Goal: Information Seeking & Learning: Check status

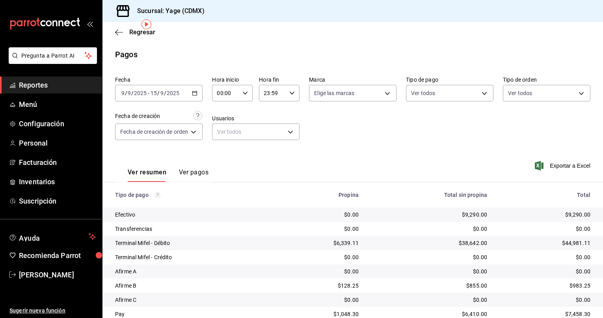
scroll to position [30, 0]
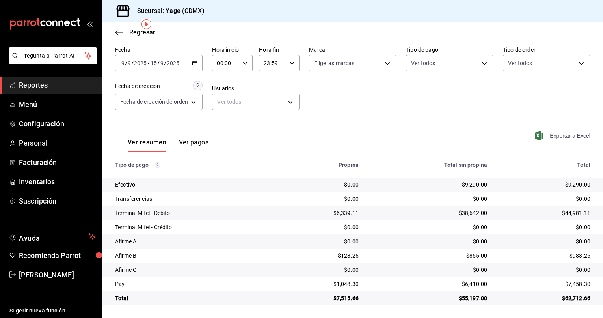
click at [548, 139] on span "Exportar a Excel" at bounding box center [564, 135] width 54 height 9
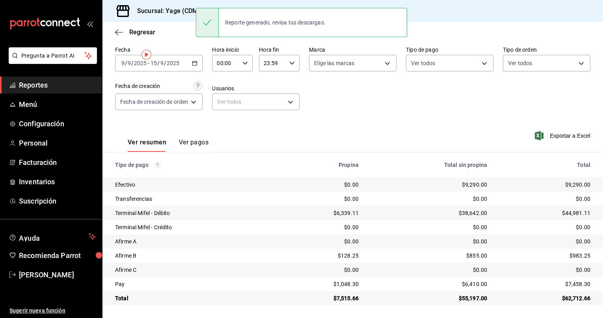
scroll to position [0, 0]
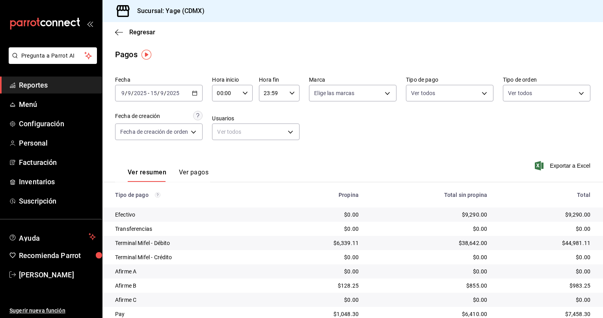
click at [53, 84] on span "Reportes" at bounding box center [57, 85] width 77 height 11
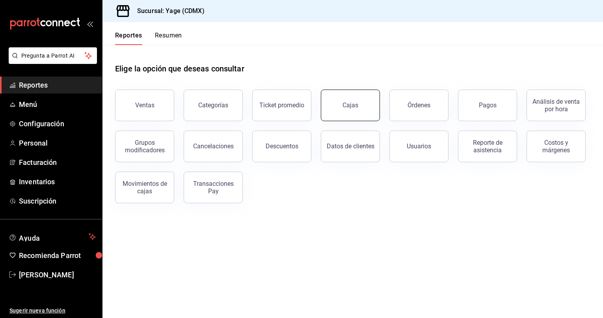
click at [346, 102] on div "Cajas" at bounding box center [351, 105] width 16 height 9
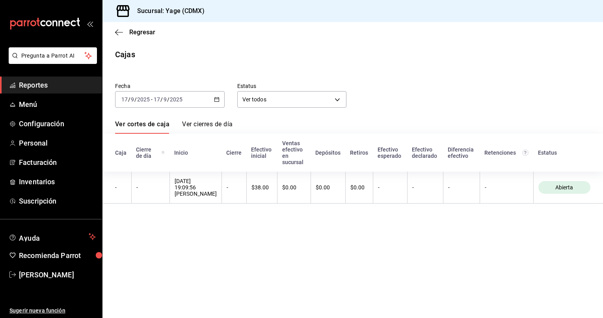
click at [214, 98] on icon "button" at bounding box center [217, 100] width 6 height 6
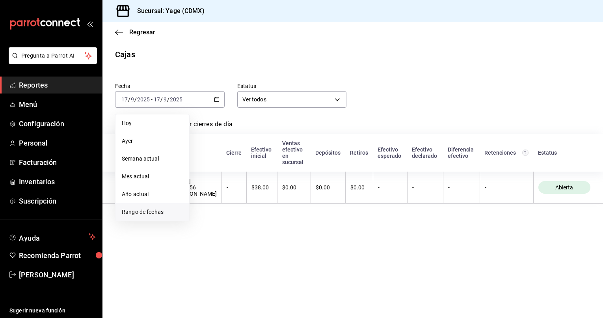
click at [150, 213] on span "Rango de fechas" at bounding box center [152, 212] width 61 height 8
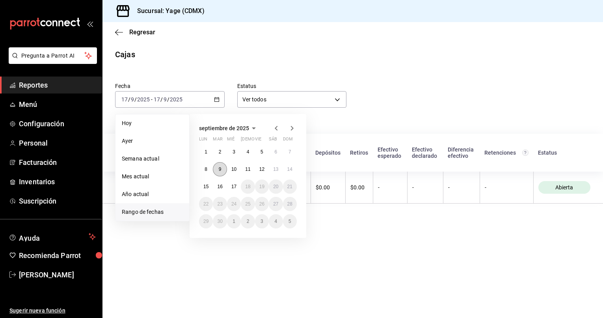
click at [224, 168] on button "9" at bounding box center [220, 169] width 14 height 14
click at [205, 186] on abbr "15" at bounding box center [205, 187] width 5 height 6
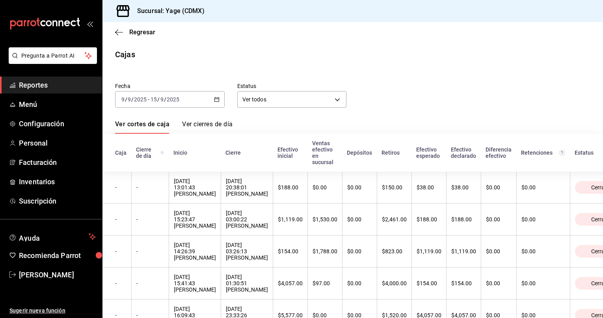
click at [217, 126] on link "Ver cierres de día" at bounding box center [207, 126] width 50 height 13
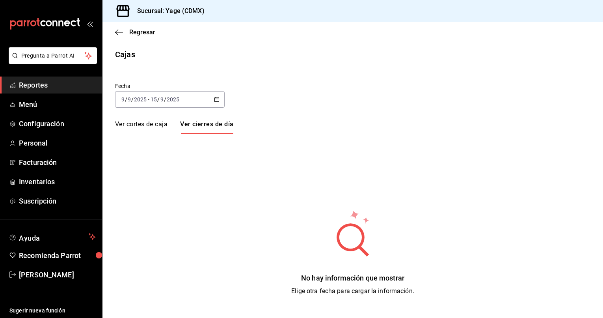
click at [131, 123] on link "Ver cortes de caja" at bounding box center [141, 126] width 52 height 13
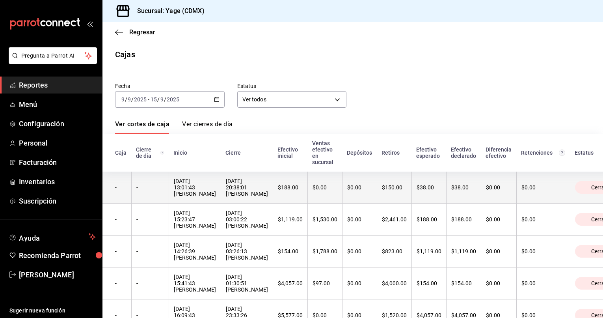
scroll to position [62, 0]
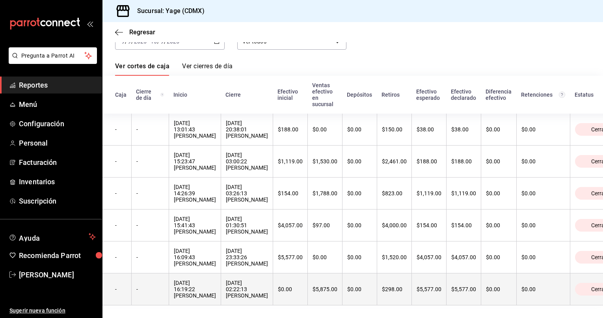
click at [389, 289] on div "$298.00" at bounding box center [394, 289] width 25 height 6
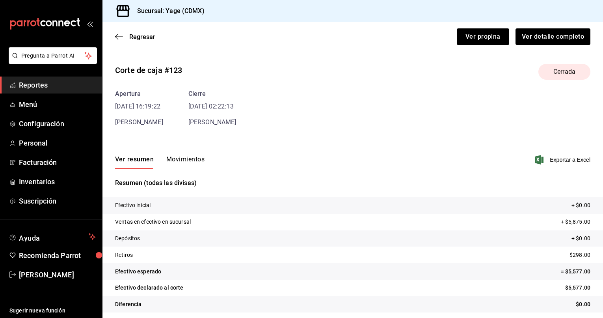
scroll to position [4, 0]
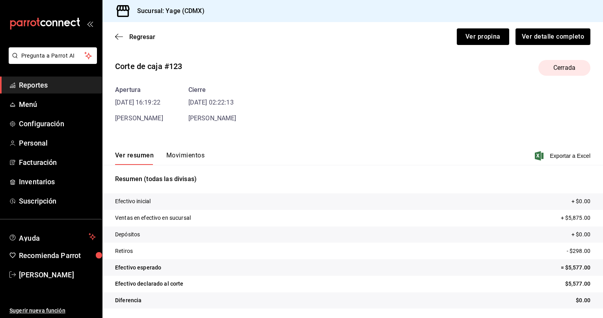
click at [190, 155] on button "Movimientos" at bounding box center [185, 157] width 38 height 13
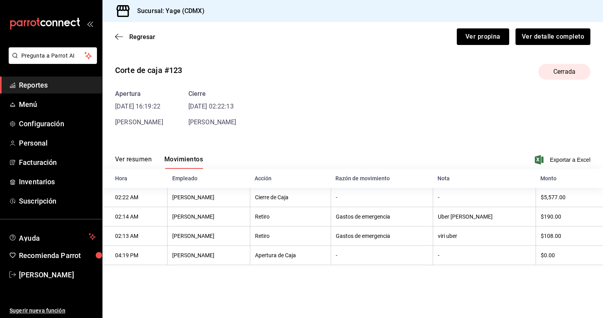
click at [181, 159] on button "Movimientos" at bounding box center [183, 161] width 39 height 13
click at [142, 157] on button "Ver resumen" at bounding box center [133, 161] width 37 height 13
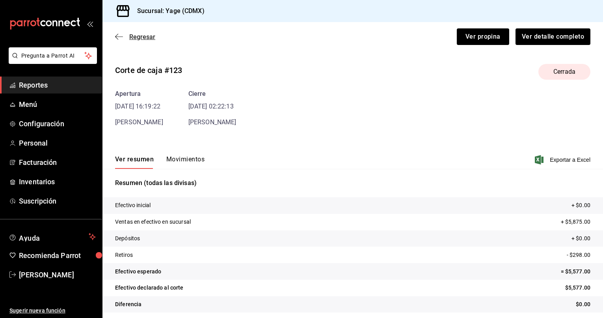
click at [118, 37] on icon "button" at bounding box center [119, 36] width 8 height 7
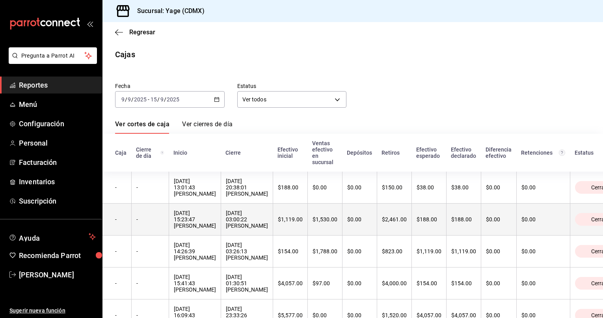
scroll to position [62, 0]
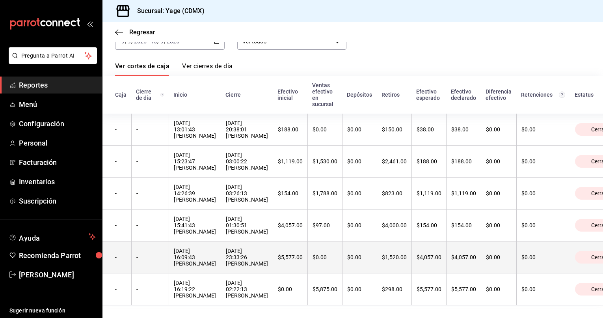
click at [393, 261] on th "$1,520.00" at bounding box center [394, 257] width 35 height 32
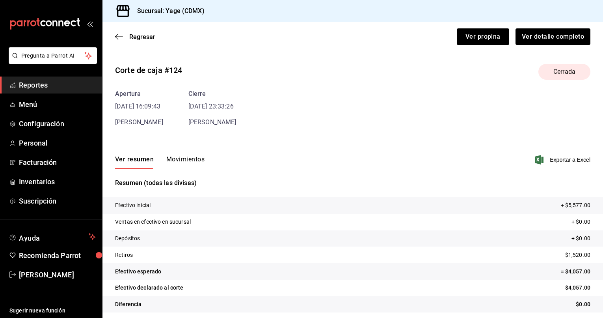
click at [185, 159] on button "Movimientos" at bounding box center [185, 161] width 38 height 13
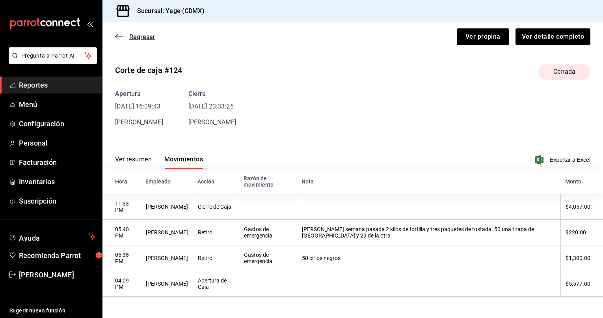
click at [116, 37] on icon "button" at bounding box center [119, 36] width 8 height 7
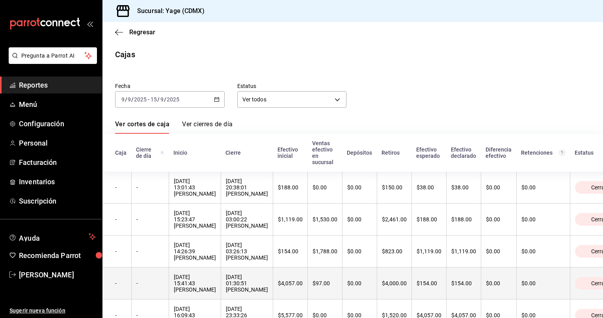
scroll to position [62, 0]
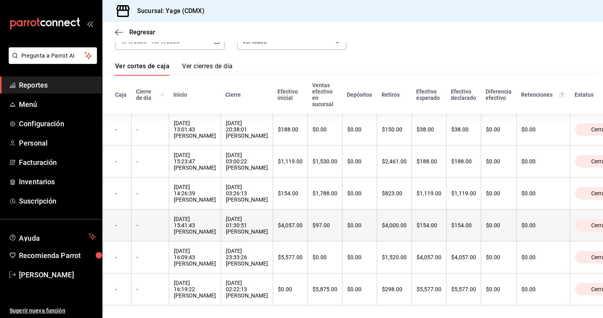
click at [390, 226] on div "$4,000.00" at bounding box center [394, 225] width 25 height 6
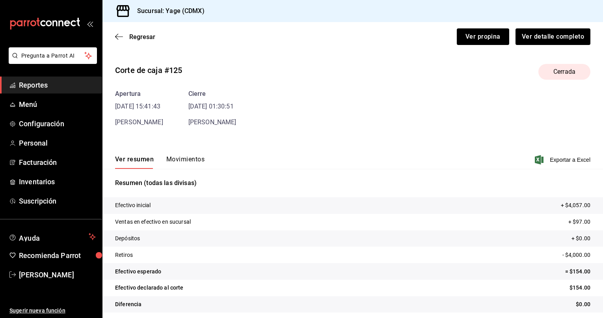
scroll to position [4, 0]
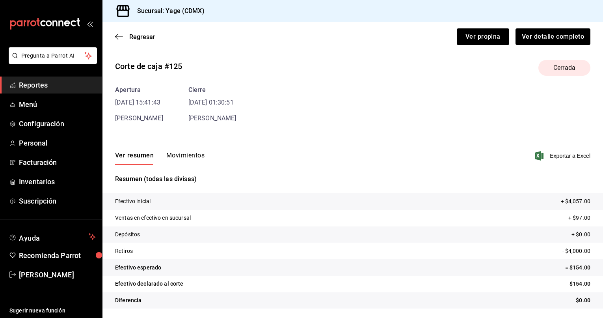
click at [188, 155] on button "Movimientos" at bounding box center [185, 157] width 38 height 13
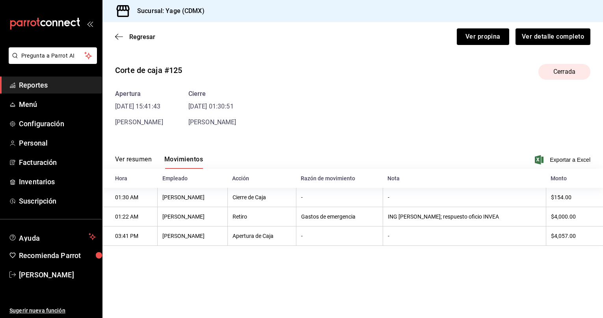
scroll to position [0, 0]
click at [119, 36] on icon "button" at bounding box center [119, 36] width 8 height 7
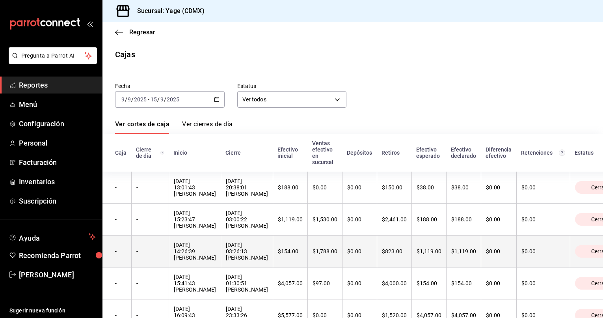
click at [396, 248] on th "$823.00" at bounding box center [394, 251] width 35 height 32
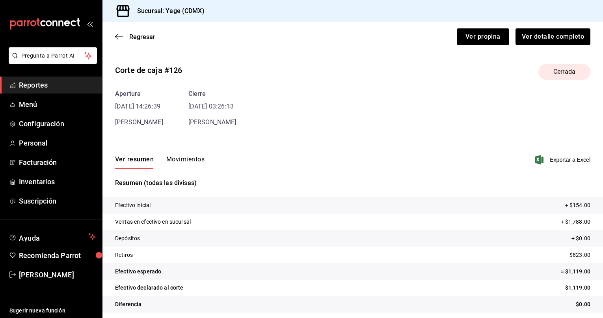
scroll to position [4, 0]
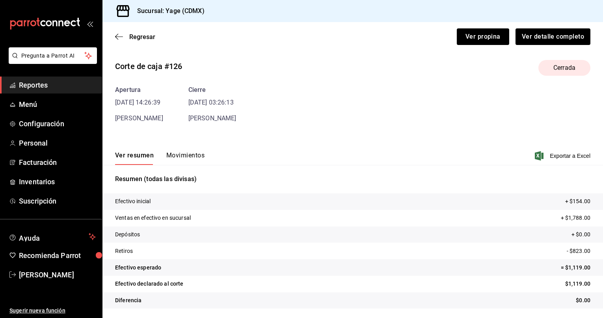
click at [189, 153] on button "Movimientos" at bounding box center [185, 157] width 38 height 13
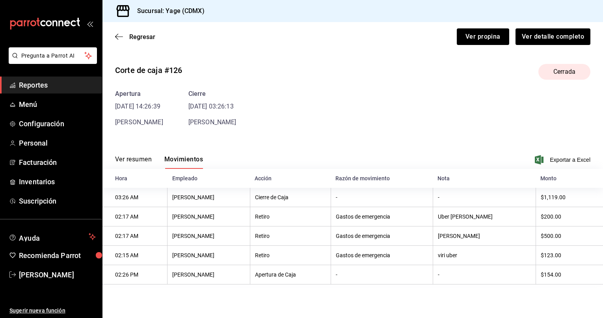
scroll to position [0, 0]
click at [177, 159] on button "Movimientos" at bounding box center [183, 161] width 39 height 13
click at [118, 33] on span "Regresar" at bounding box center [135, 36] width 40 height 7
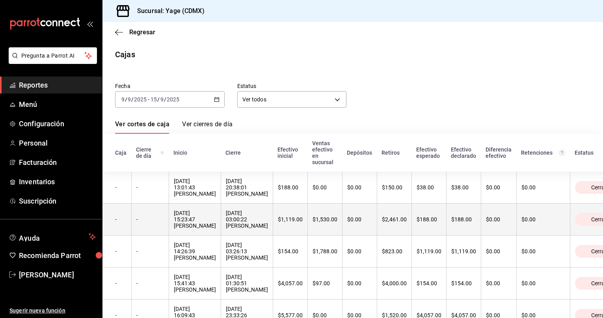
click at [387, 217] on th "$2,461.00" at bounding box center [394, 219] width 35 height 32
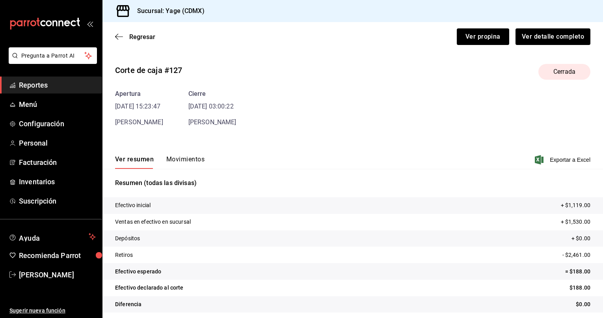
click at [192, 159] on button "Movimientos" at bounding box center [185, 161] width 38 height 13
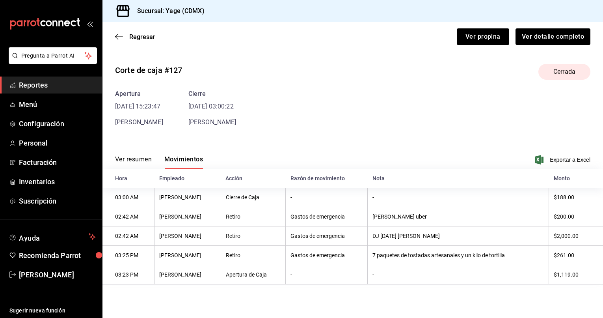
click at [194, 164] on button "Movimientos" at bounding box center [183, 161] width 39 height 13
click at [119, 35] on icon "button" at bounding box center [119, 36] width 8 height 7
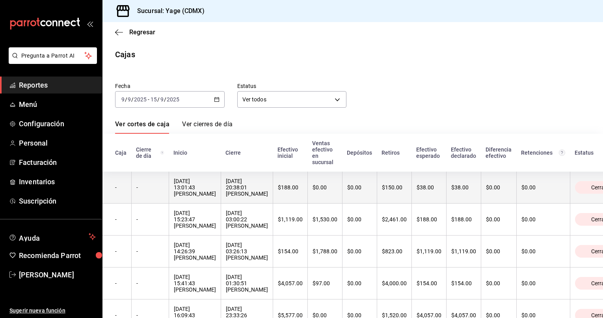
click at [399, 195] on th "$150.00" at bounding box center [394, 188] width 35 height 32
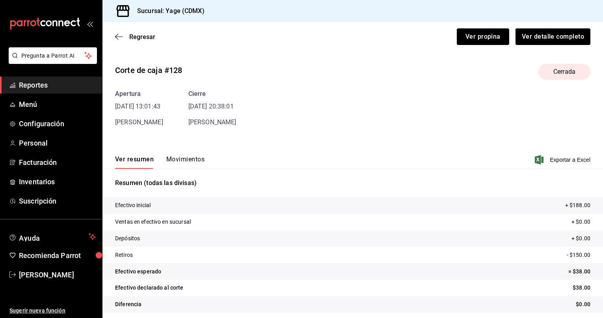
scroll to position [4, 0]
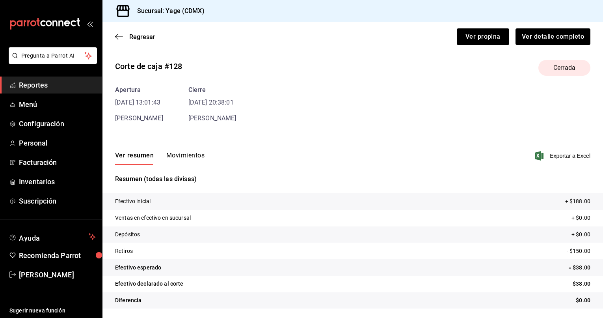
click at [182, 156] on button "Movimientos" at bounding box center [185, 157] width 38 height 13
